Goal: Information Seeking & Learning: Compare options

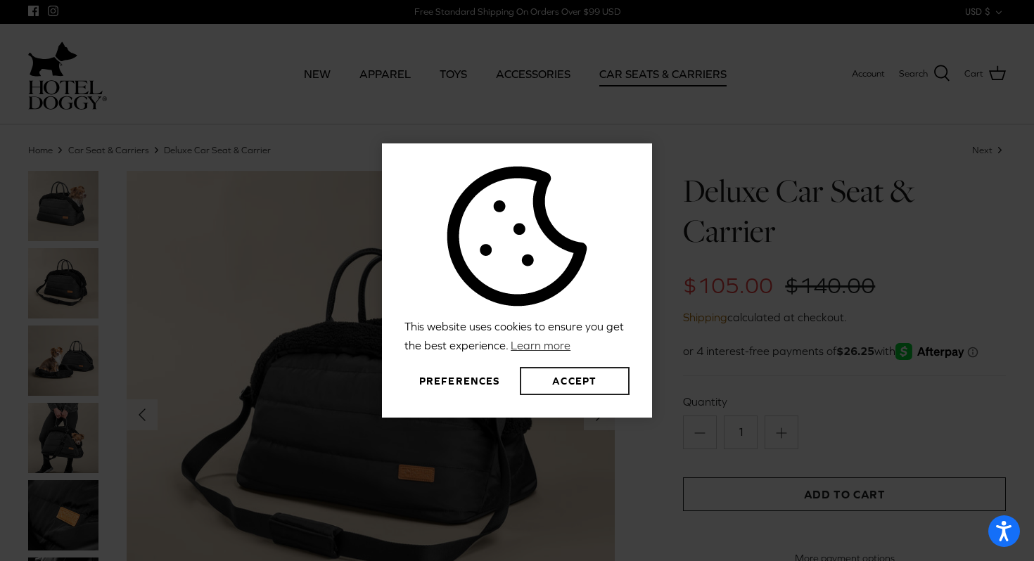
click at [562, 379] on button "Accept" at bounding box center [575, 381] width 110 height 28
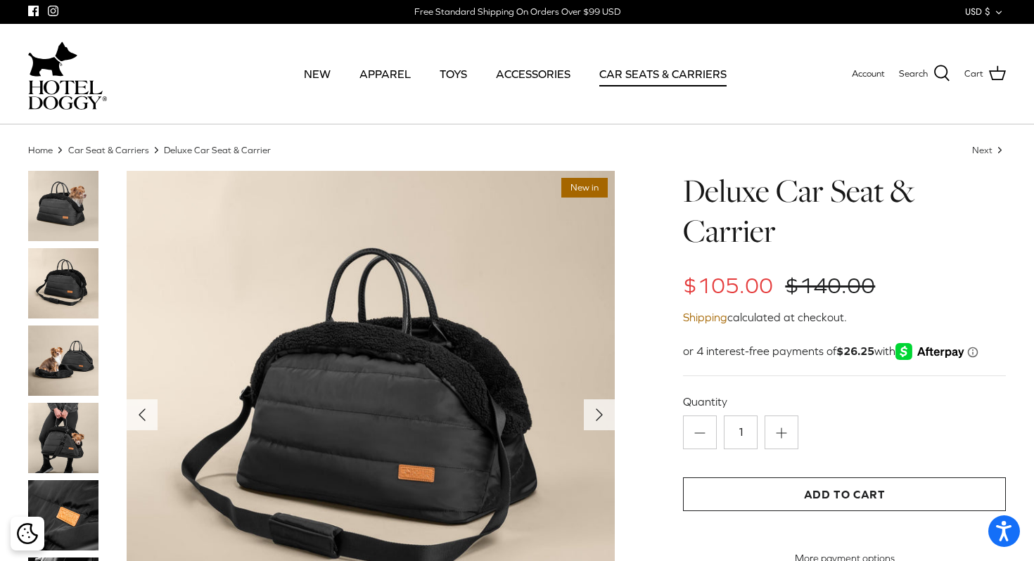
click at [607, 414] on icon "Right" at bounding box center [599, 415] width 23 height 23
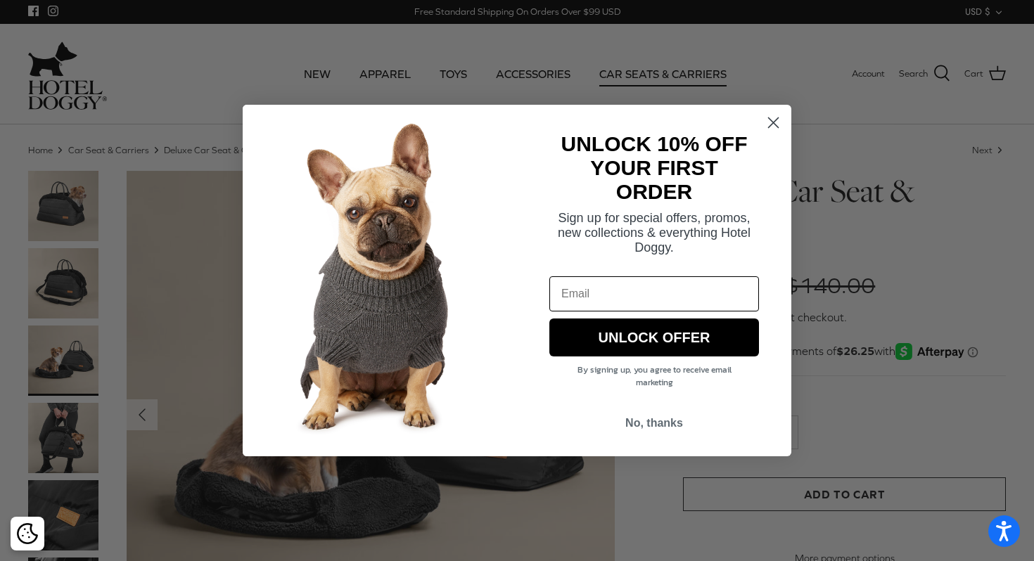
click at [778, 125] on circle "Close dialog" at bounding box center [773, 122] width 23 height 23
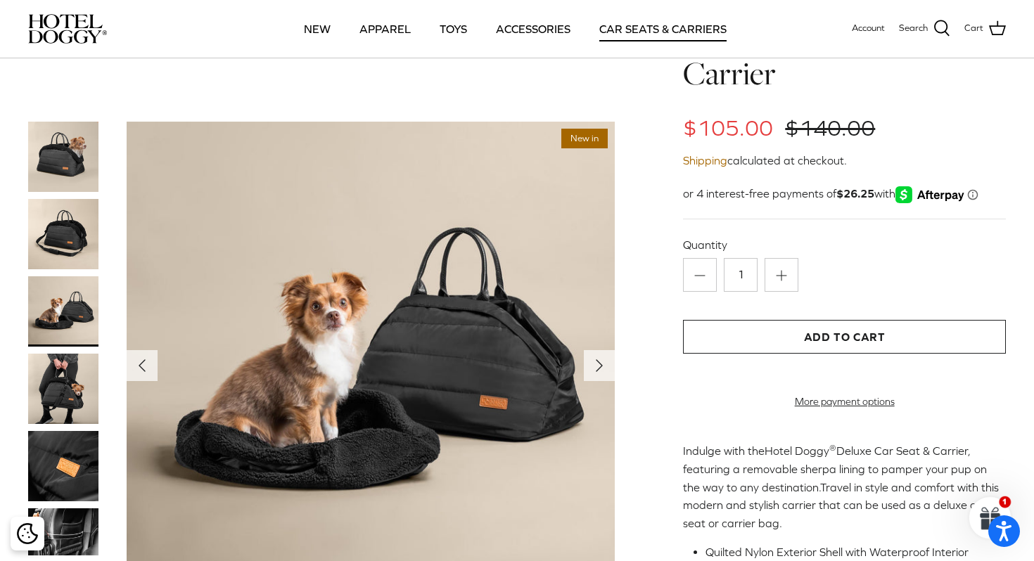
scroll to position [58, 0]
click at [582, 360] on img at bounding box center [371, 366] width 488 height 488
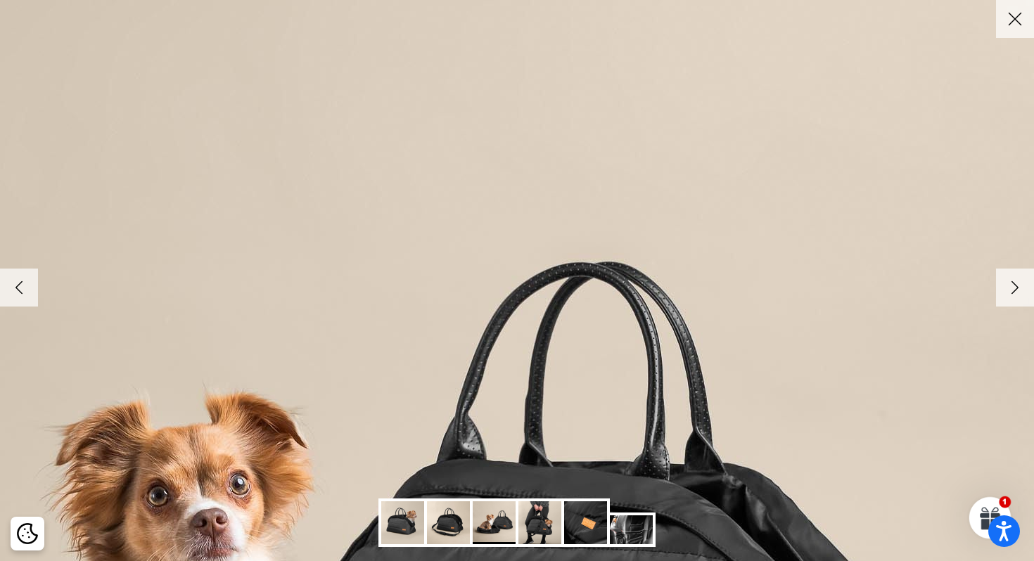
click at [1019, 32] on link "Close" at bounding box center [1015, 19] width 38 height 38
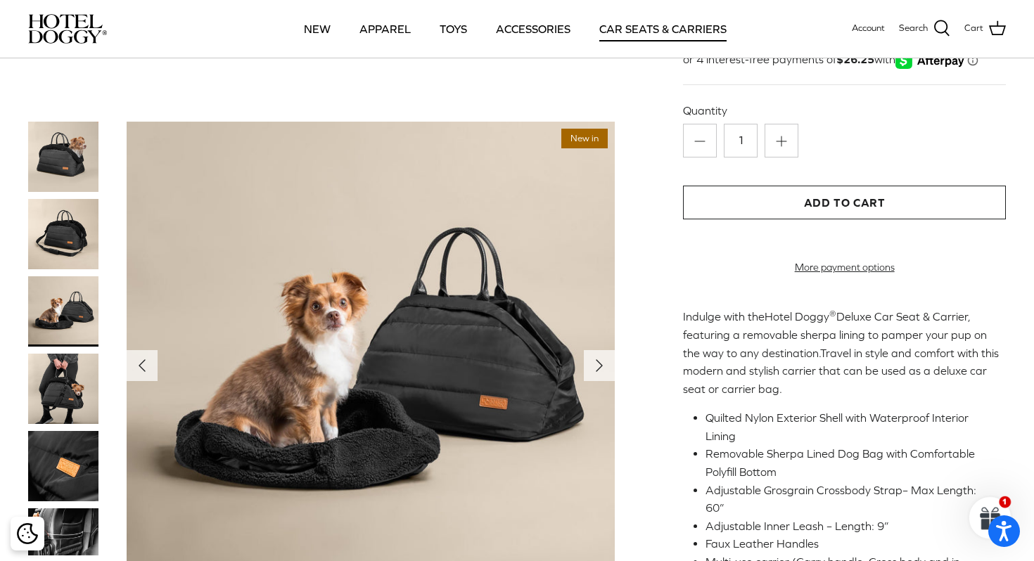
scroll to position [192, 0]
click at [604, 371] on icon "Right" at bounding box center [599, 366] width 23 height 23
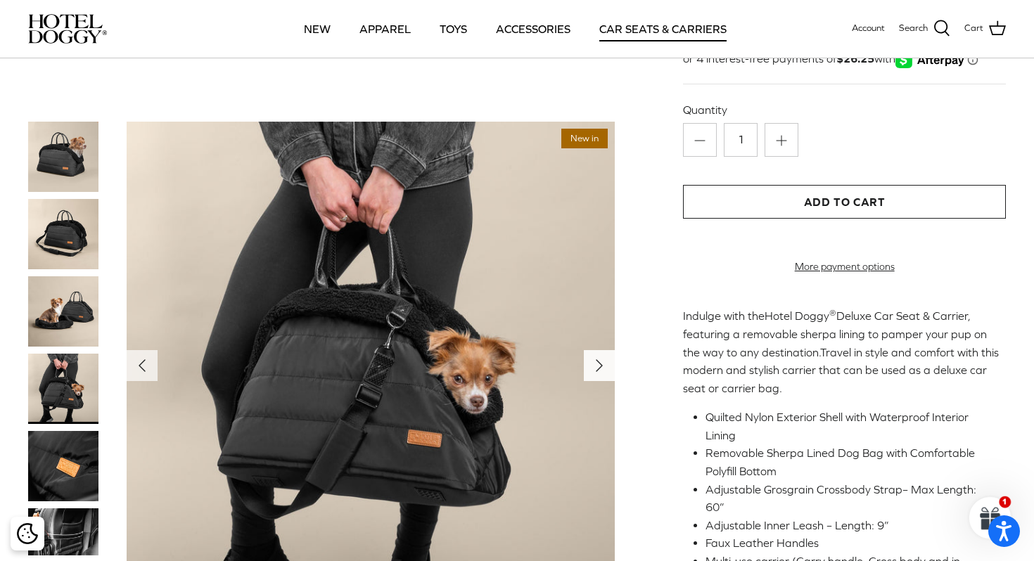
click at [604, 371] on icon "Right" at bounding box center [599, 366] width 23 height 23
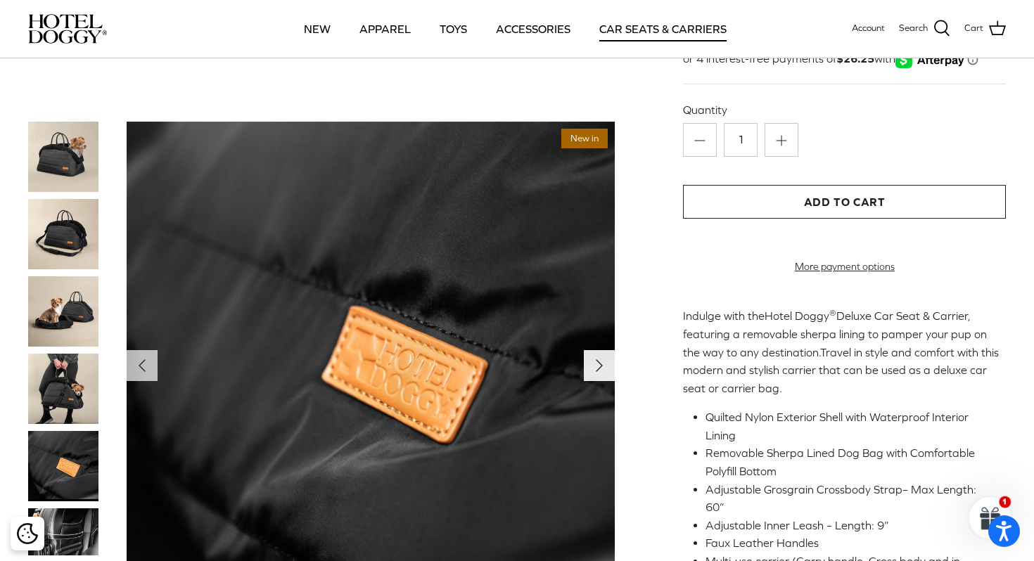
click at [604, 371] on icon "Right" at bounding box center [599, 366] width 23 height 23
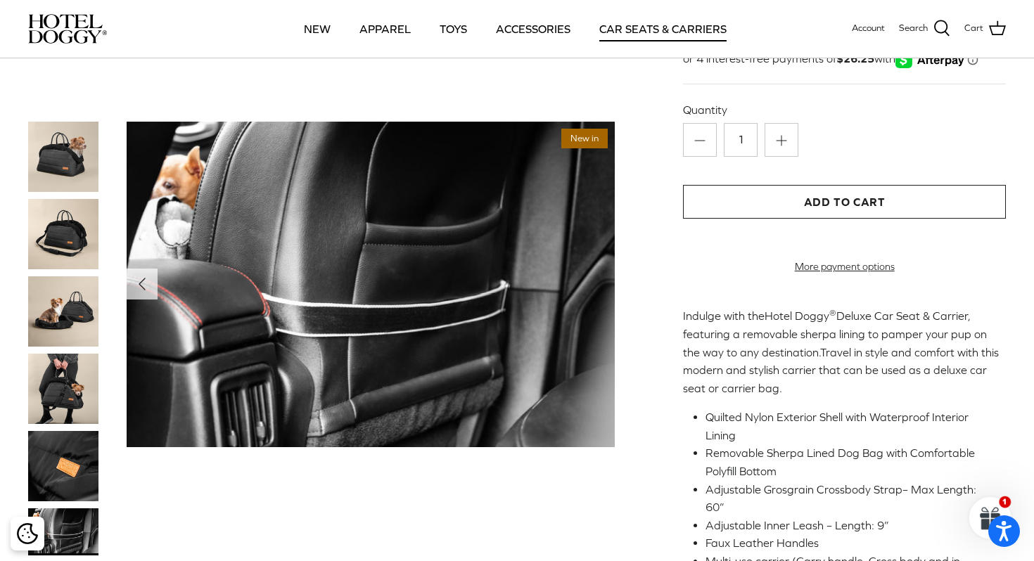
click at [51, 170] on img at bounding box center [63, 157] width 70 height 70
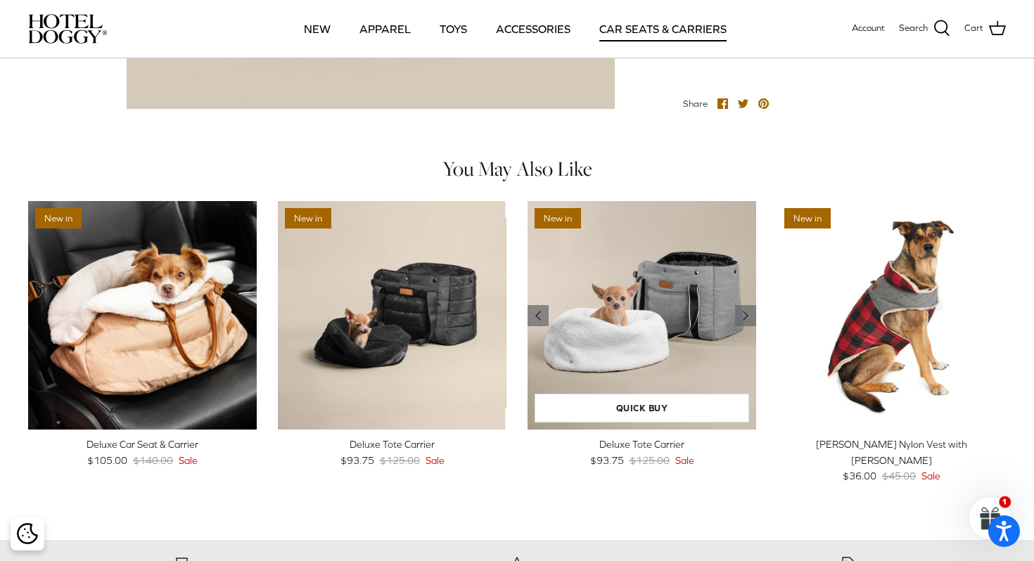
scroll to position [806, 0]
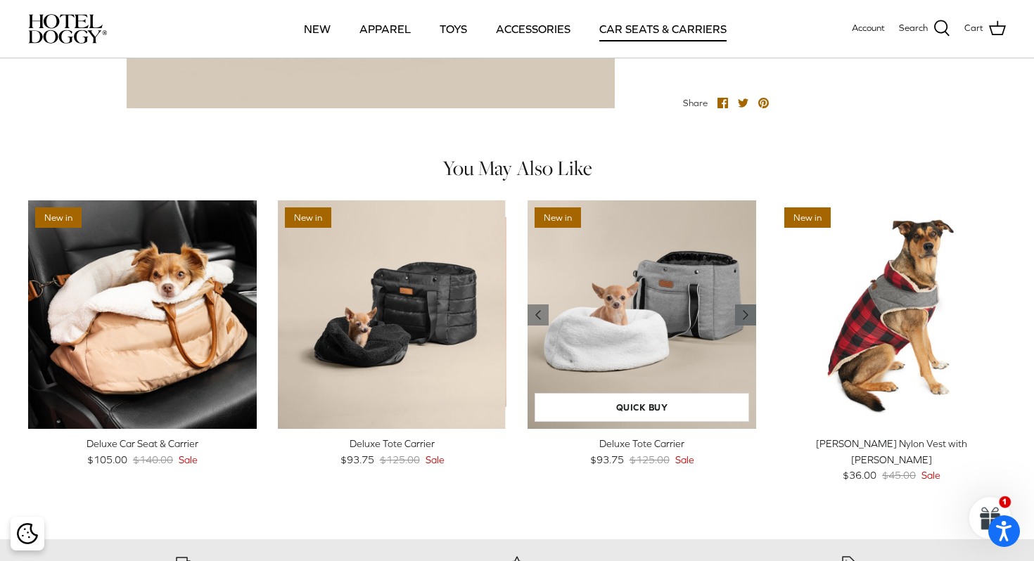
click at [748, 308] on icon "Right" at bounding box center [745, 315] width 17 height 17
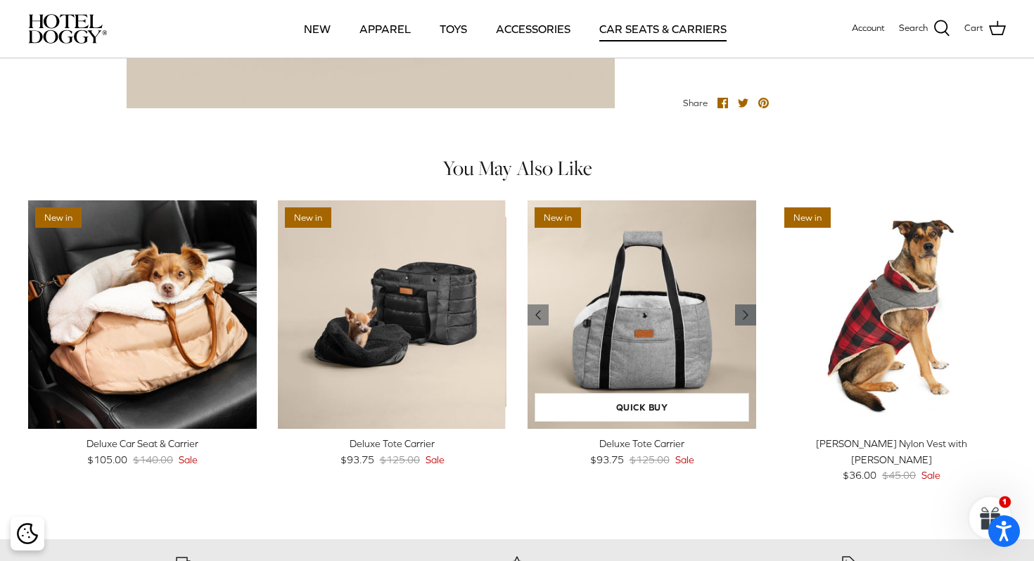
click at [748, 308] on icon "Right" at bounding box center [745, 315] width 17 height 17
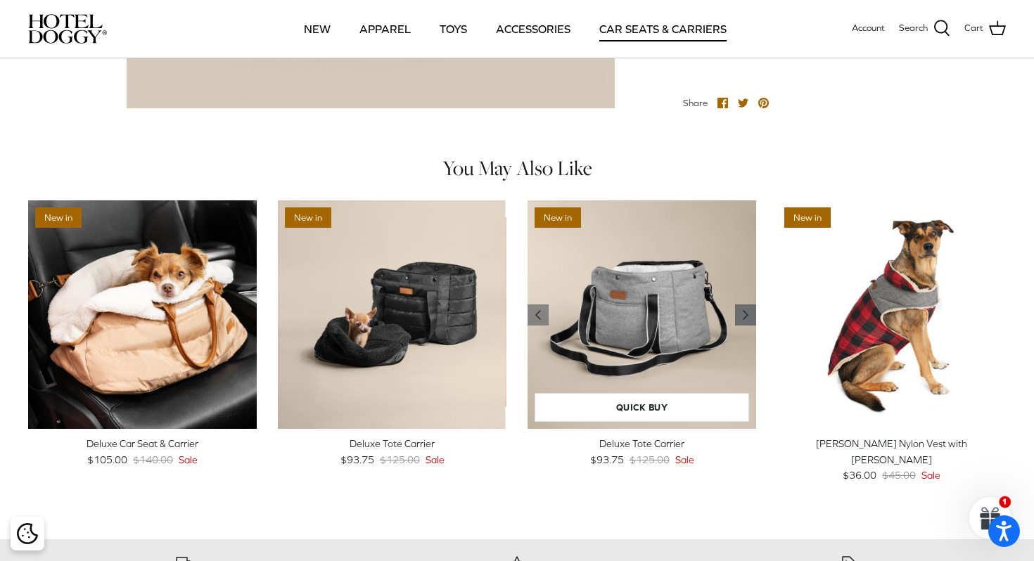
click at [748, 308] on icon "Right" at bounding box center [745, 315] width 17 height 17
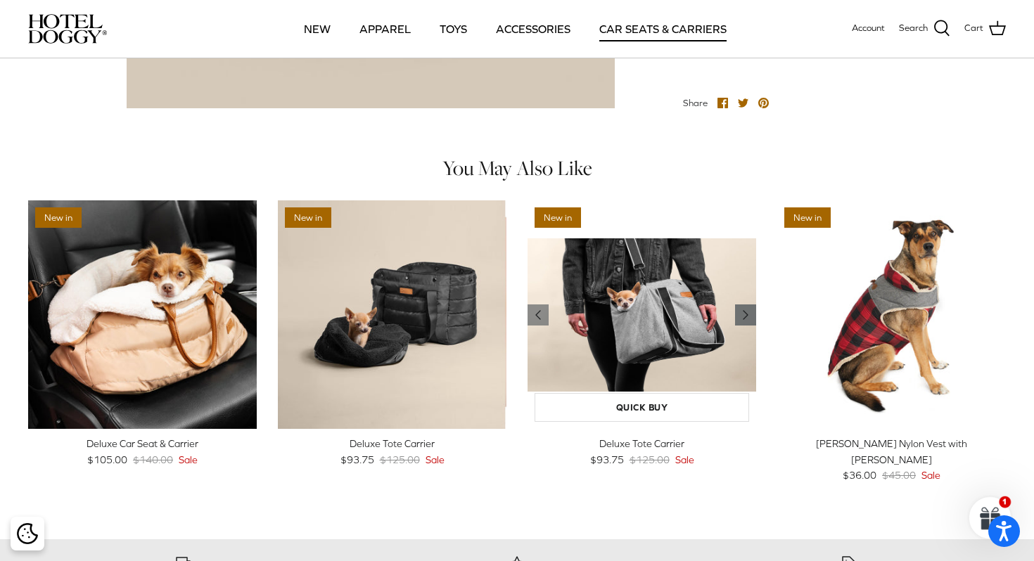
click at [742, 307] on icon "Right" at bounding box center [745, 315] width 17 height 17
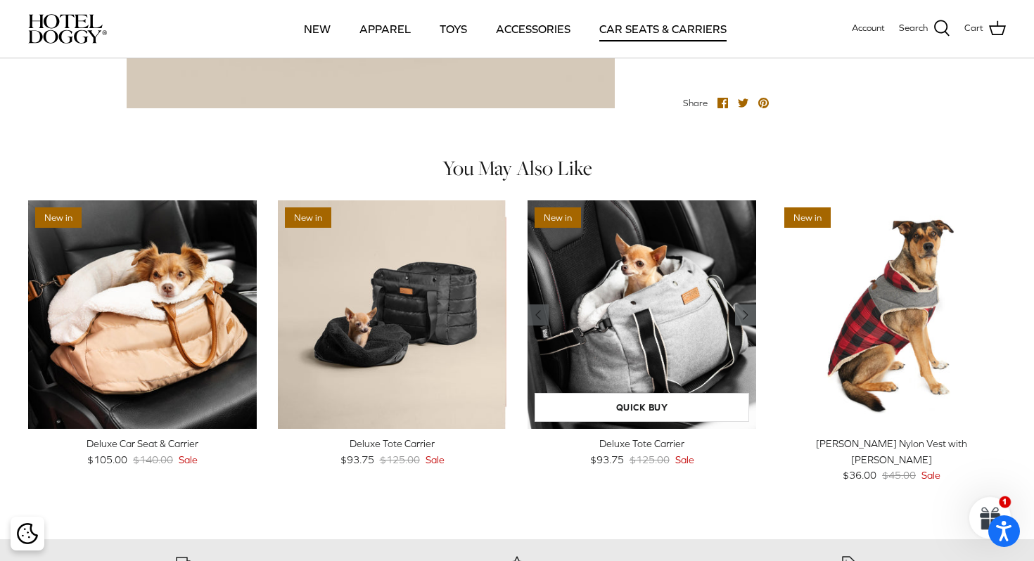
click at [742, 307] on icon "Right" at bounding box center [745, 315] width 17 height 17
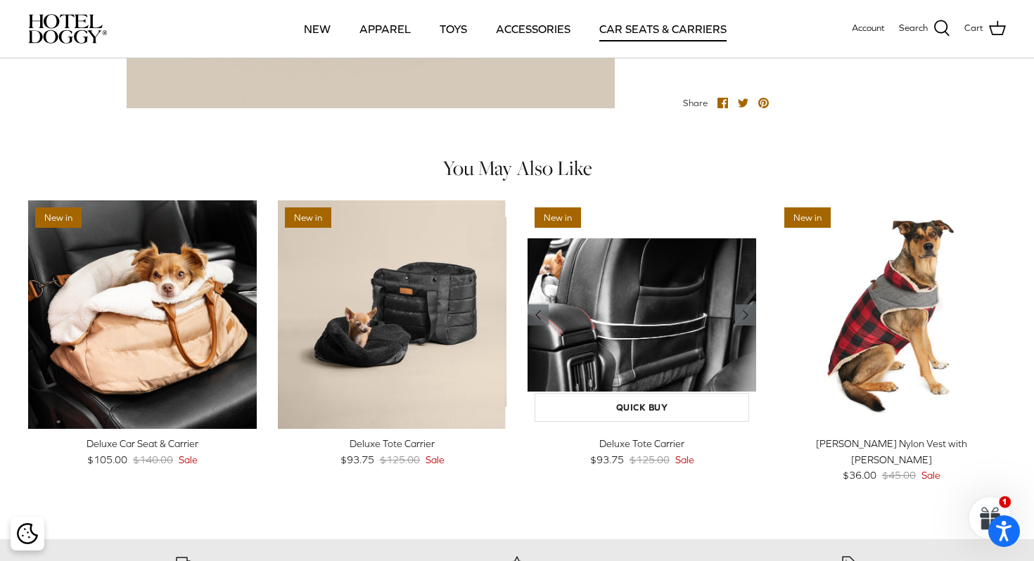
click at [742, 307] on icon "Right" at bounding box center [745, 315] width 17 height 17
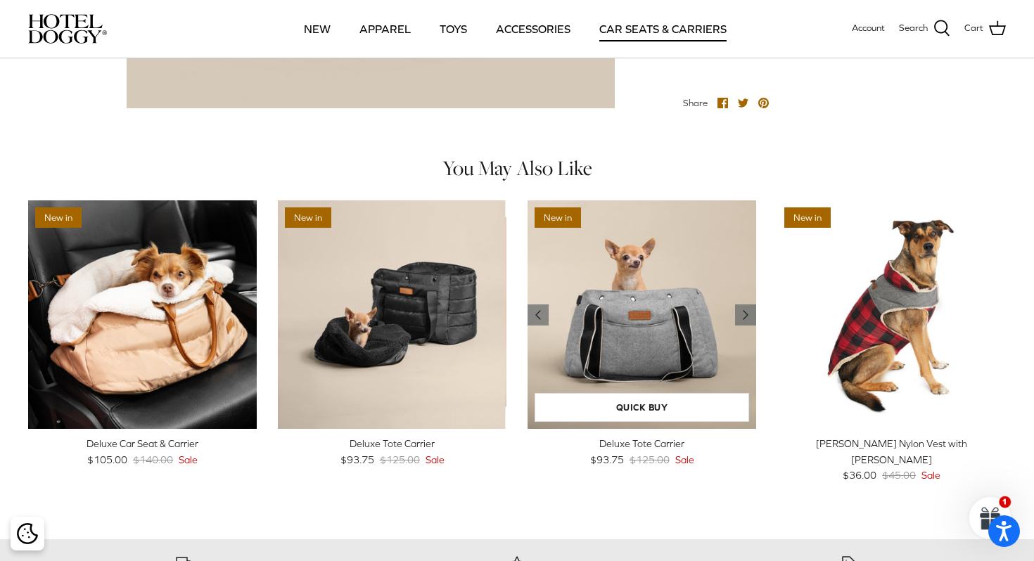
click at [642, 317] on img "Deluxe Tote Carrier" at bounding box center [642, 315] width 229 height 229
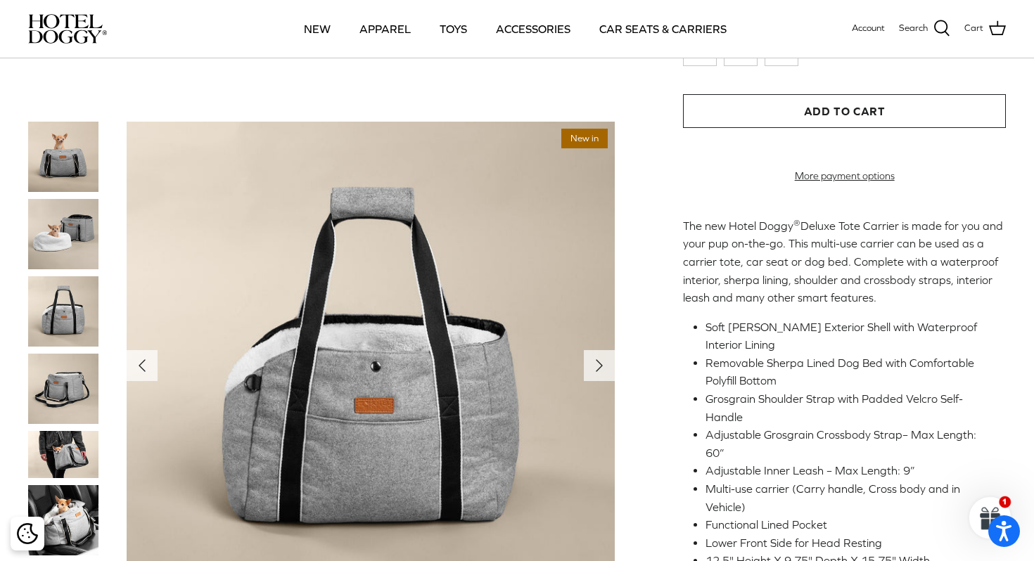
scroll to position [239, 0]
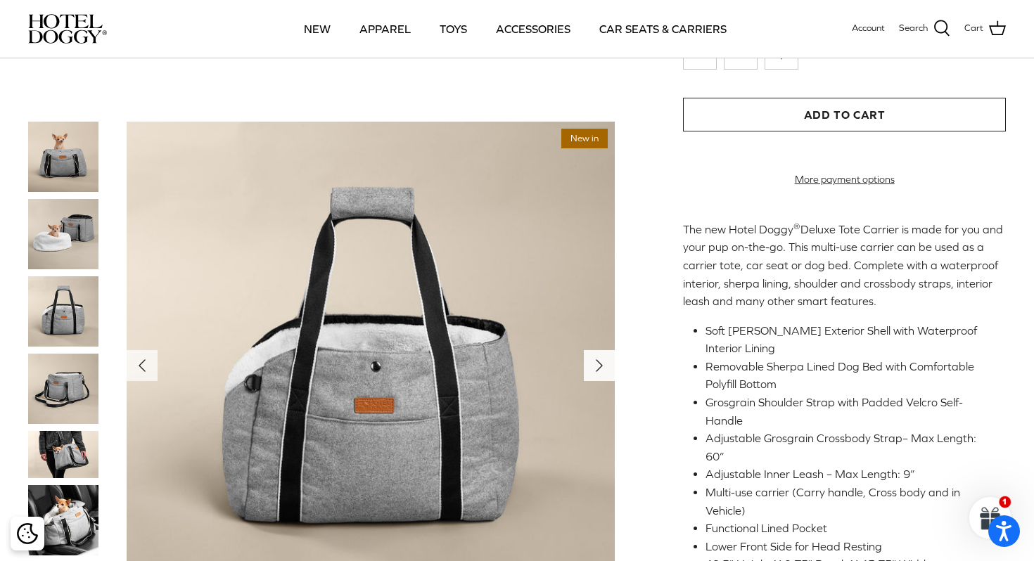
click at [594, 371] on icon "Right" at bounding box center [599, 366] width 23 height 23
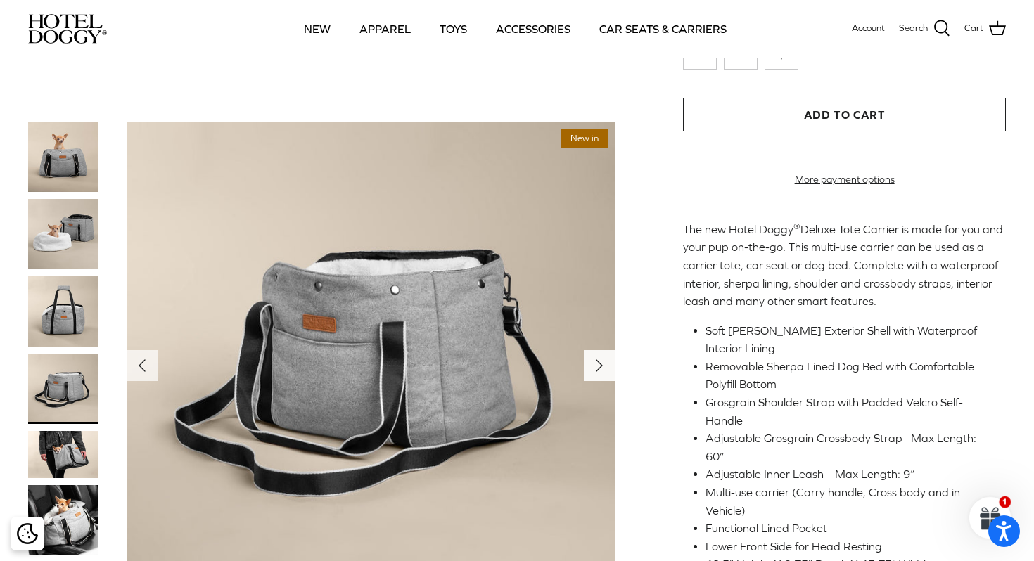
click at [594, 371] on icon "Right" at bounding box center [599, 366] width 23 height 23
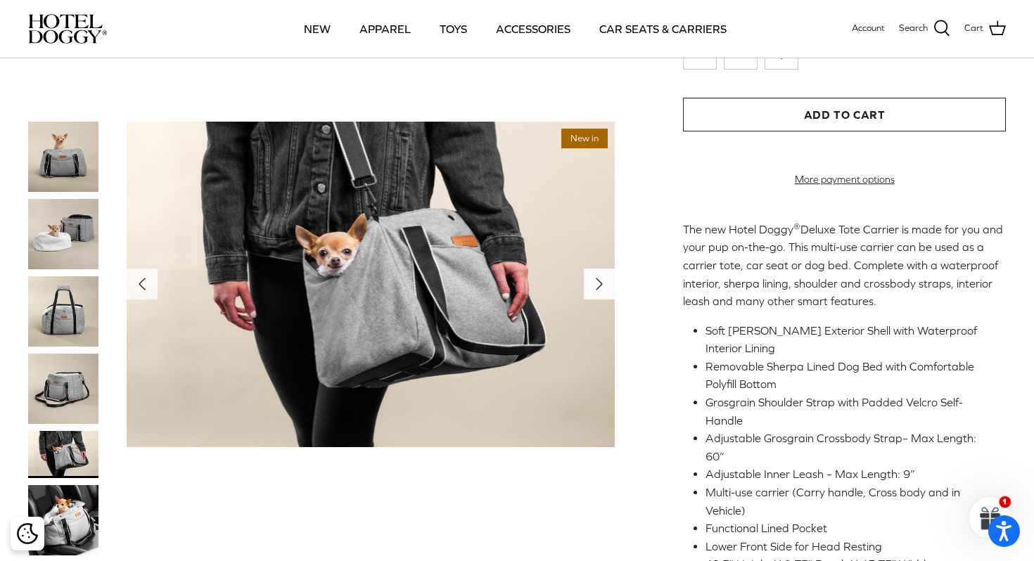
click at [594, 371] on img at bounding box center [371, 285] width 488 height 326
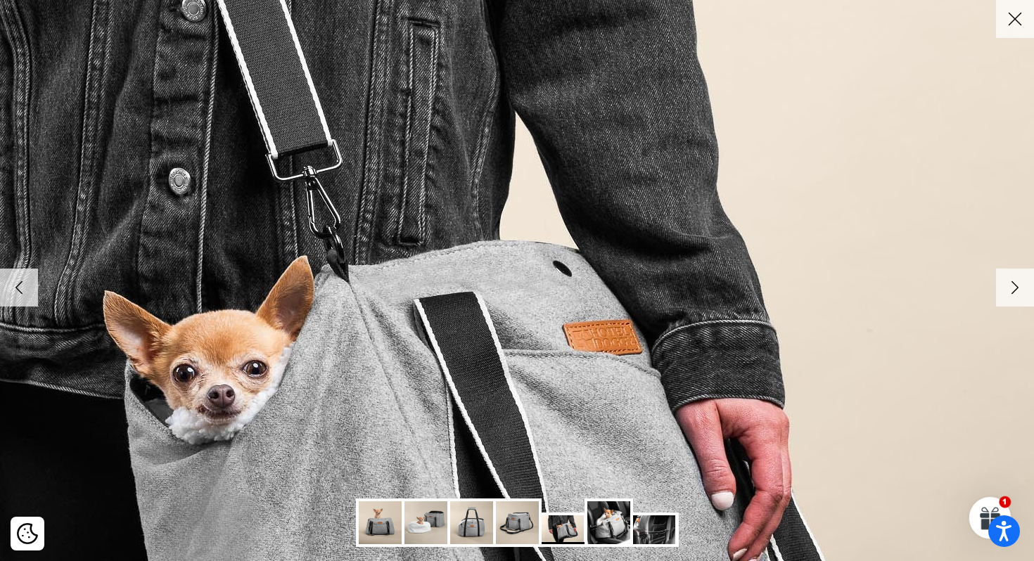
click at [1007, 23] on icon "Close" at bounding box center [1015, 19] width 24 height 24
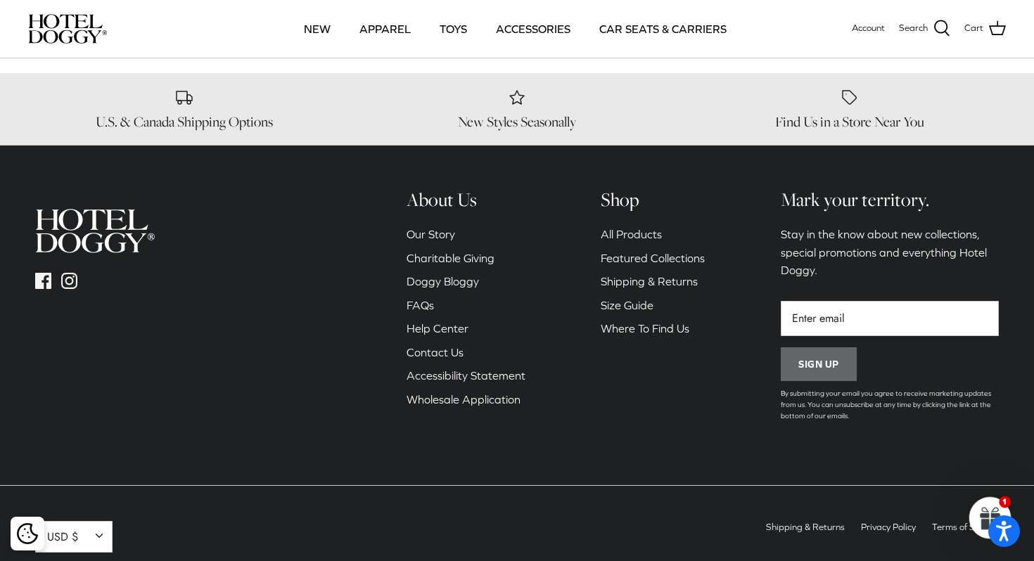
scroll to position [0, 0]
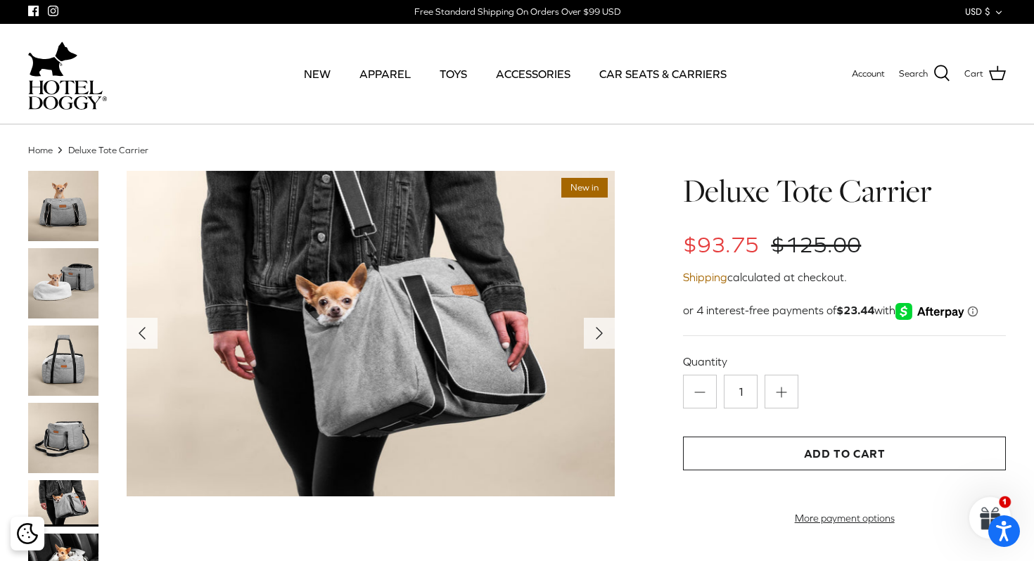
click at [46, 290] on img at bounding box center [63, 283] width 70 height 70
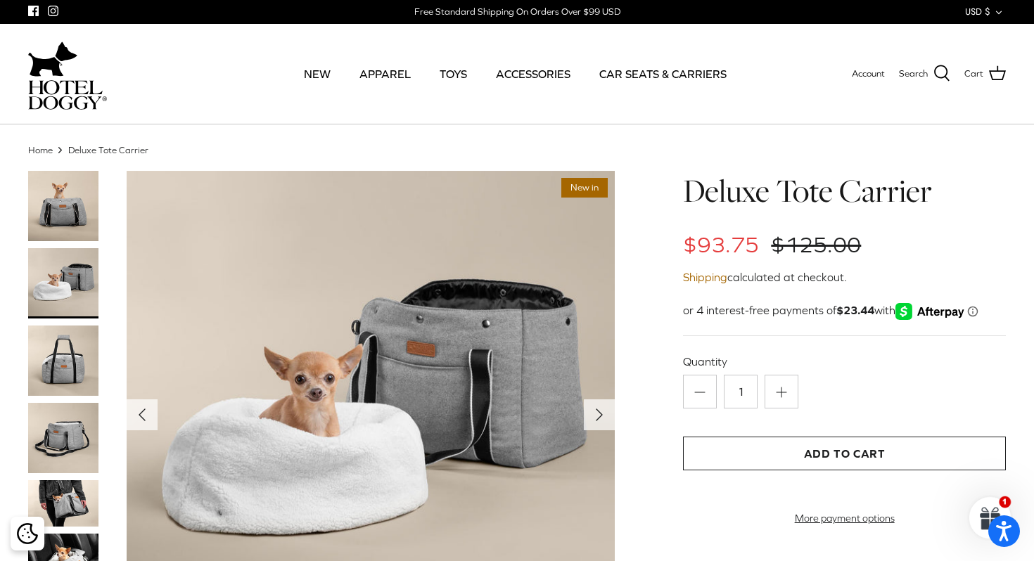
click at [46, 222] on img at bounding box center [63, 206] width 70 height 70
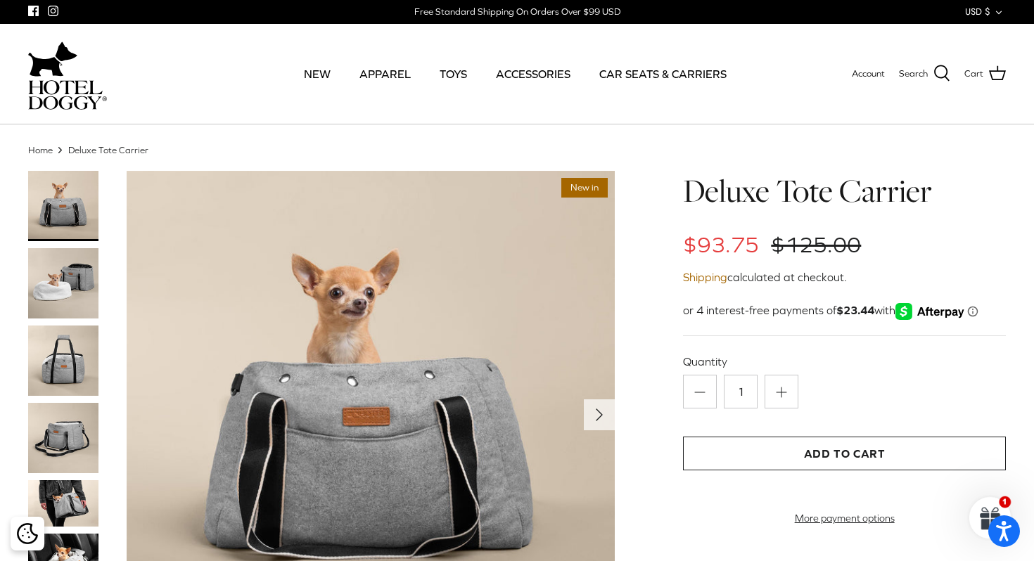
click at [45, 322] on div at bounding box center [77, 418] width 98 height 495
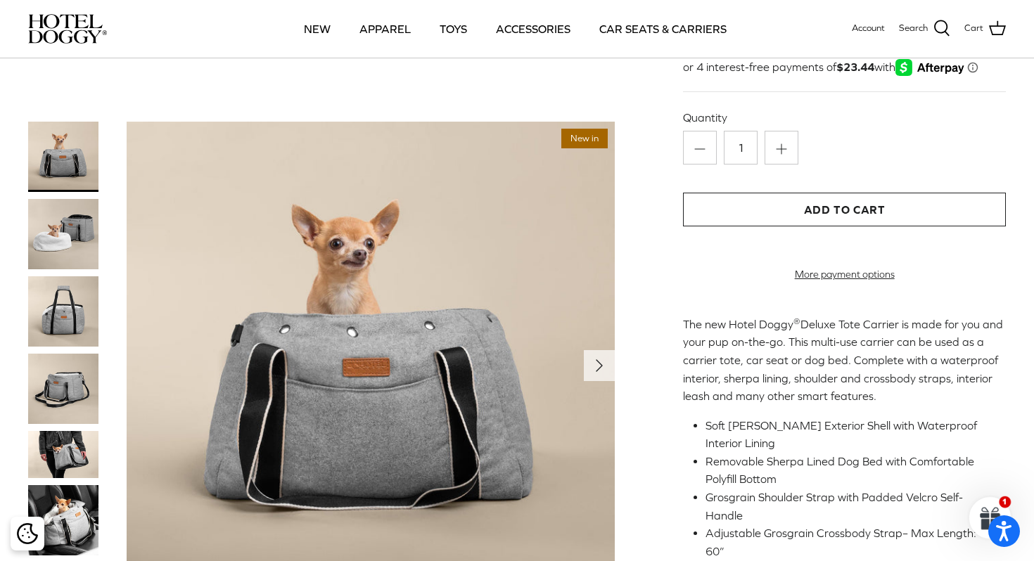
scroll to position [146, 0]
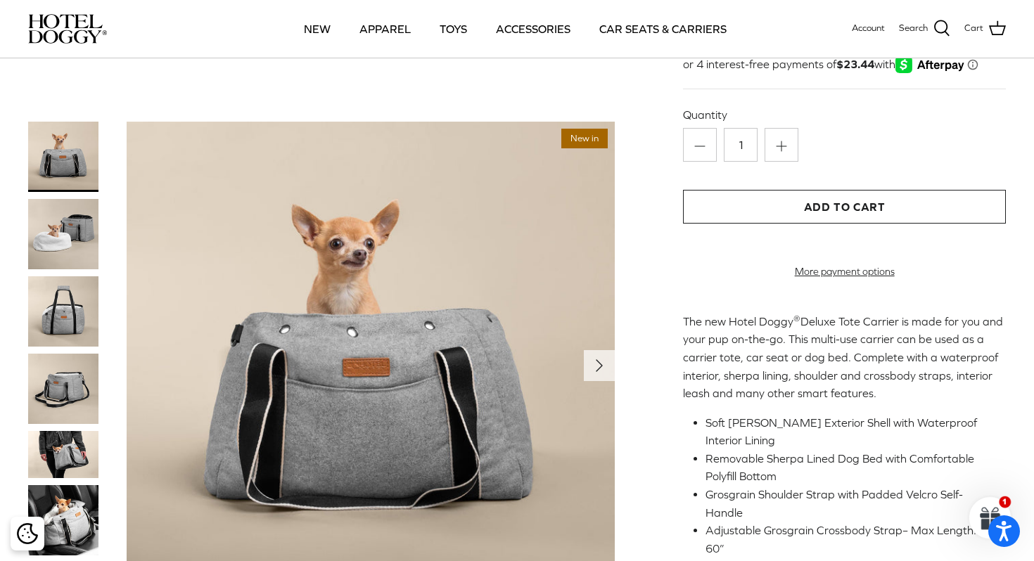
click at [63, 469] on img at bounding box center [63, 454] width 70 height 47
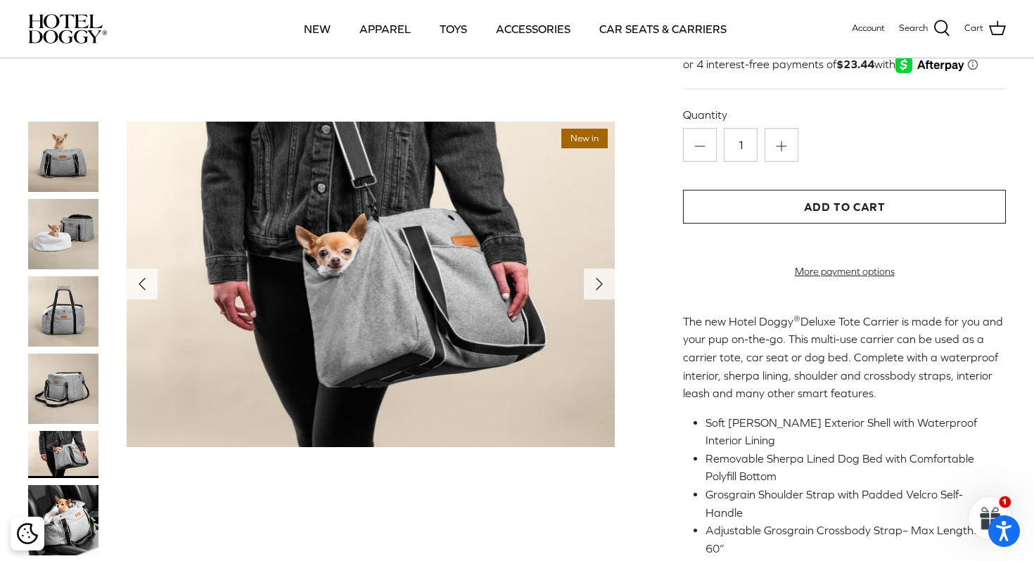
click at [64, 527] on img at bounding box center [63, 520] width 70 height 70
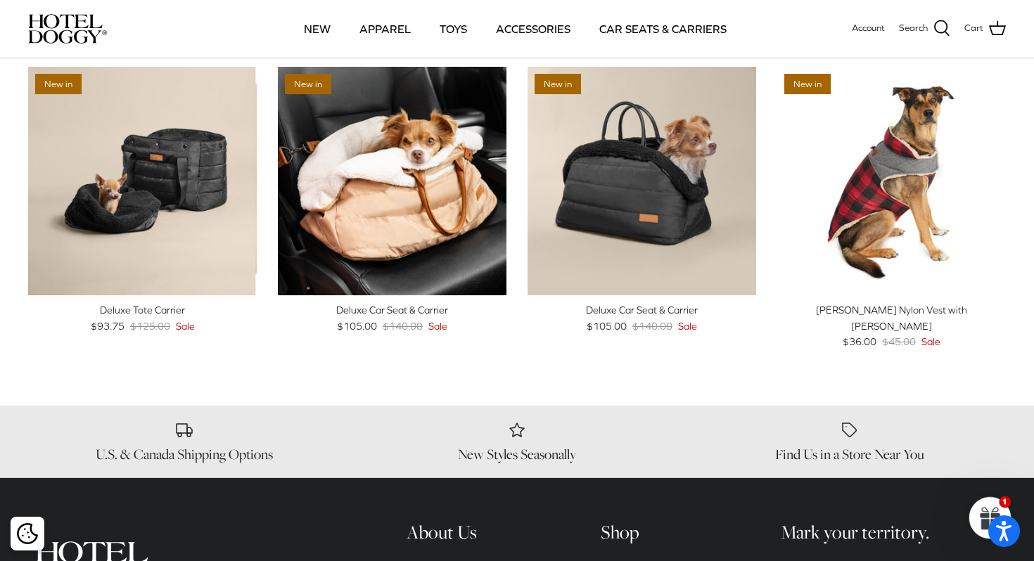
scroll to position [918, 0]
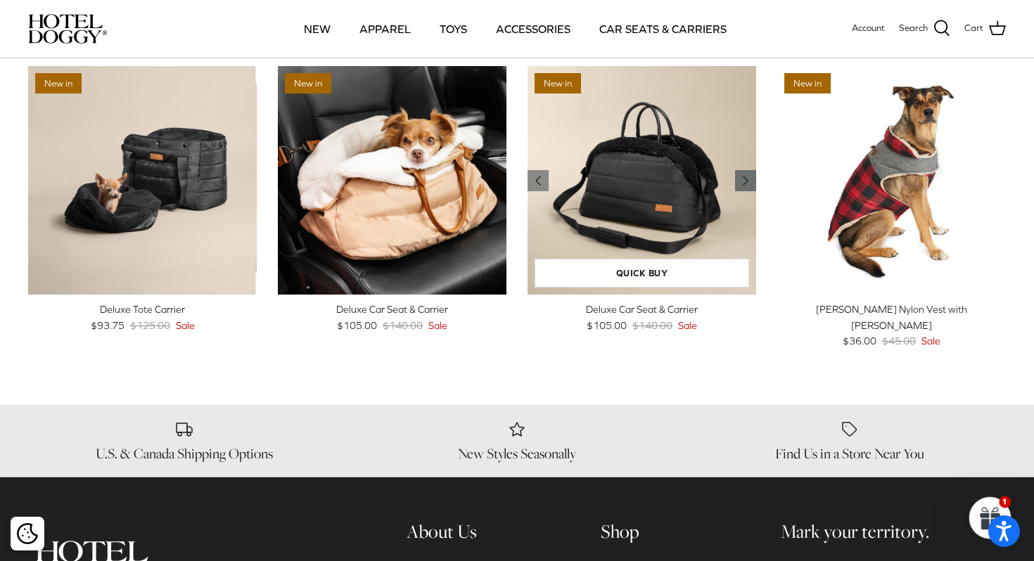
click at [744, 172] on icon "Right" at bounding box center [745, 180] width 17 height 17
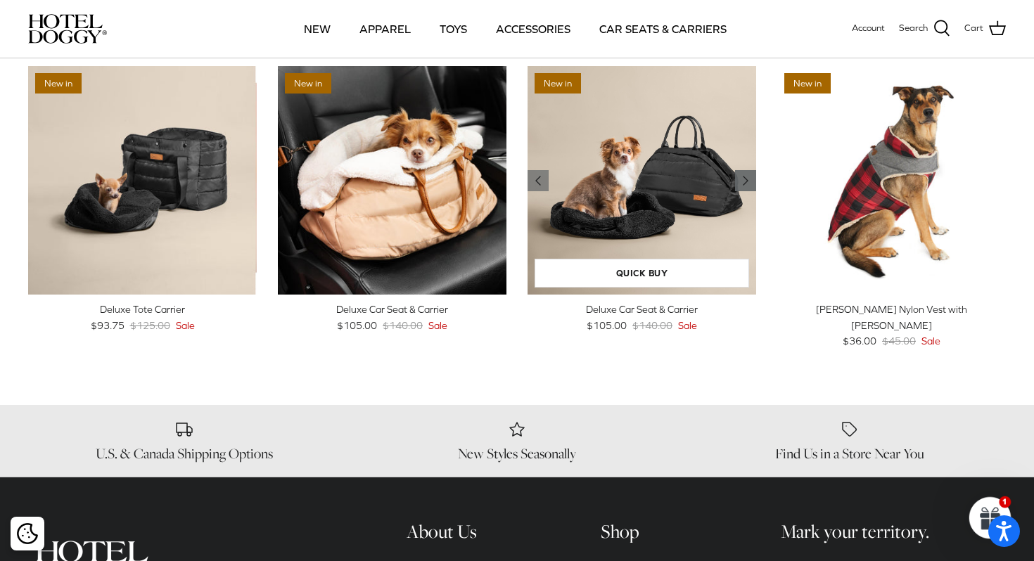
click at [744, 172] on icon "Right" at bounding box center [745, 180] width 17 height 17
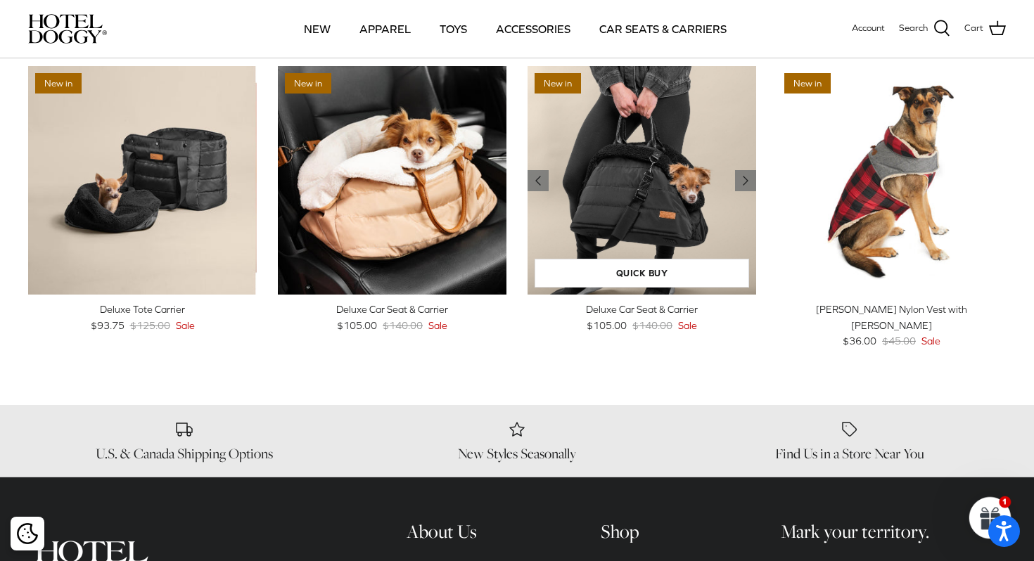
click at [618, 172] on img "Deluxe Car Seat & Carrier" at bounding box center [642, 180] width 229 height 229
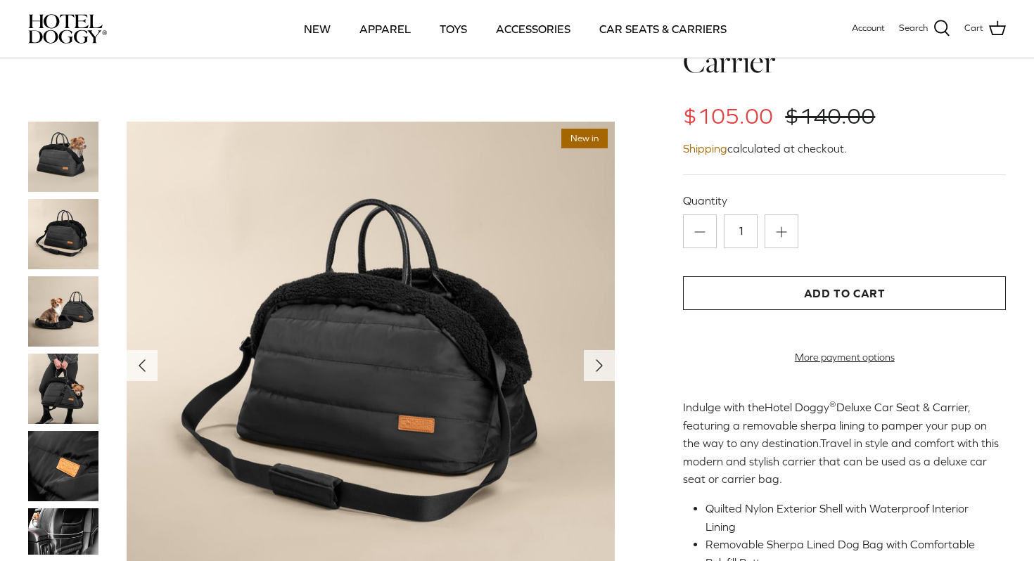
scroll to position [72, 0]
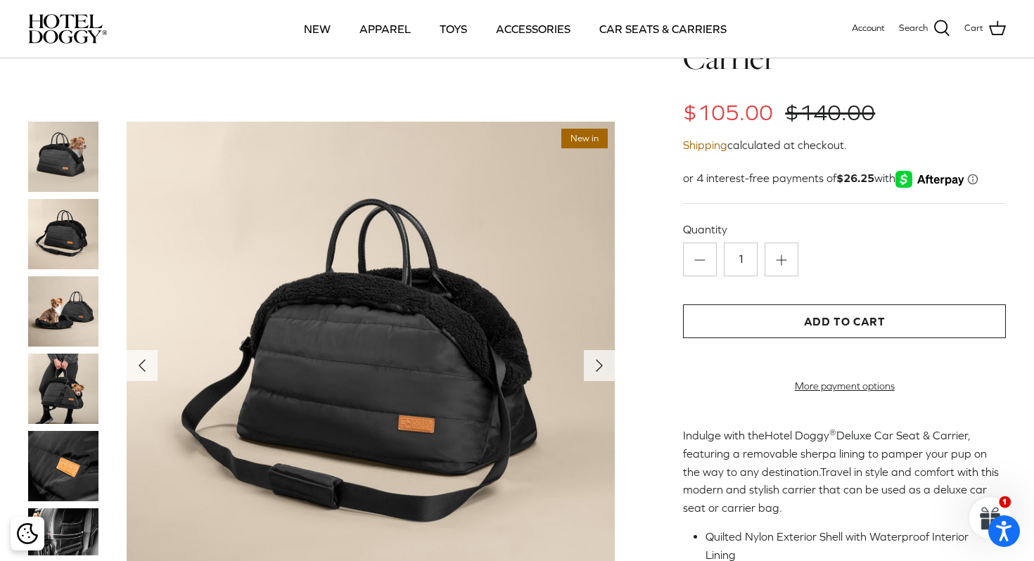
click at [37, 251] on img at bounding box center [63, 234] width 70 height 70
click at [52, 236] on img at bounding box center [63, 234] width 70 height 70
click at [53, 298] on img at bounding box center [63, 311] width 70 height 70
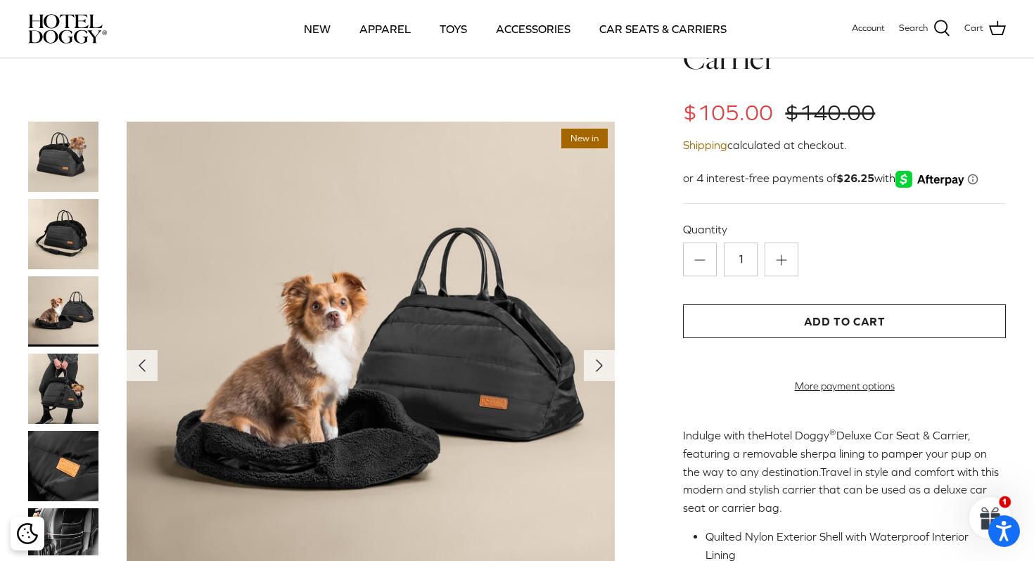
click at [54, 398] on img at bounding box center [63, 389] width 70 height 70
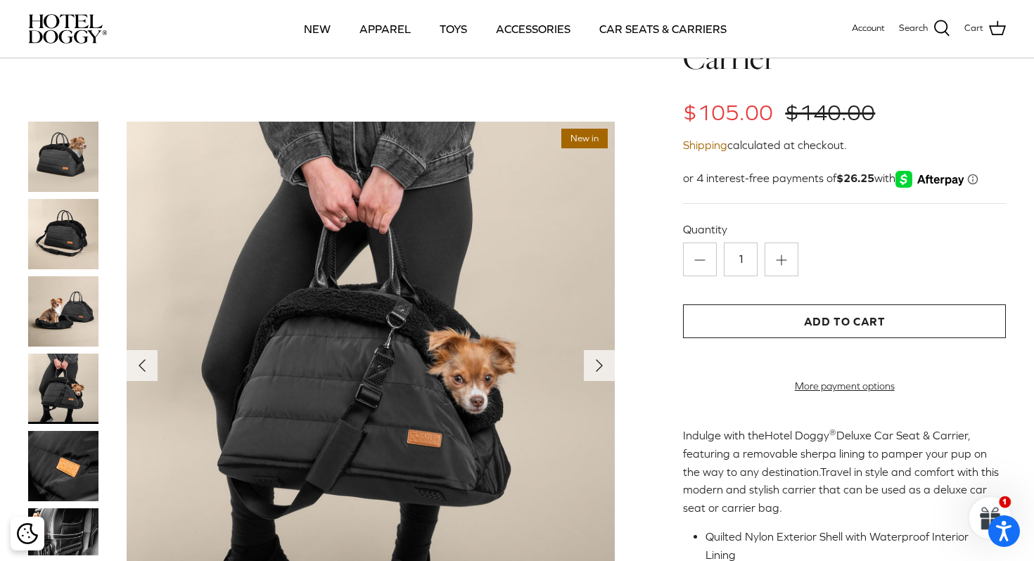
click at [66, 459] on img at bounding box center [63, 466] width 70 height 70
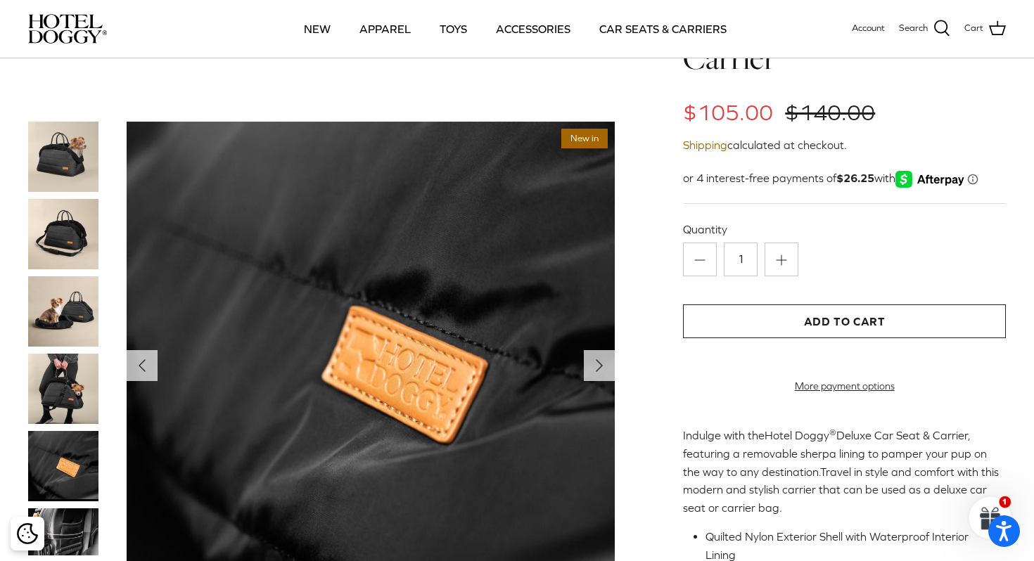
click at [72, 529] on img at bounding box center [63, 532] width 70 height 47
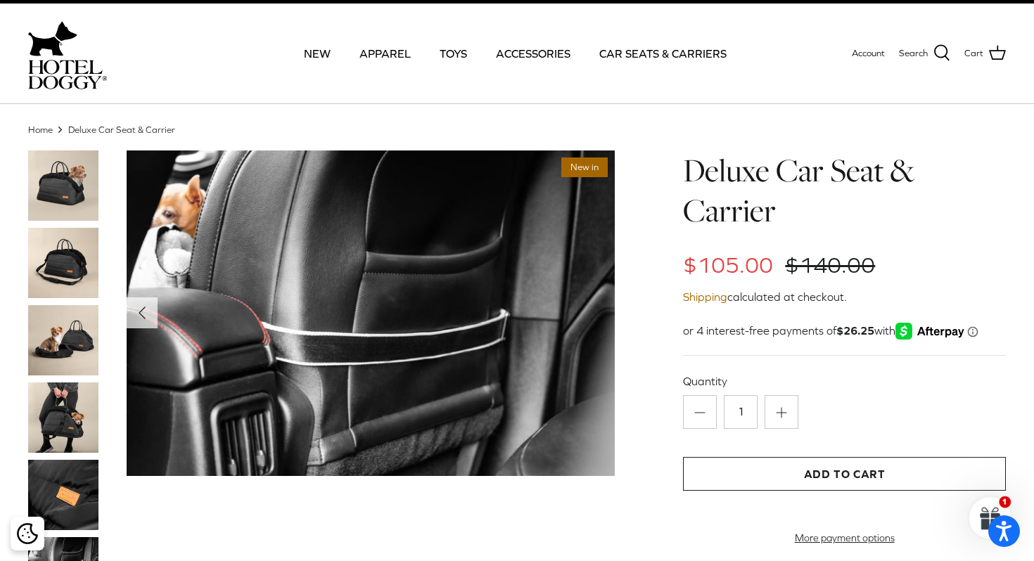
scroll to position [0, 0]
